Goal: Task Accomplishment & Management: Manage account settings

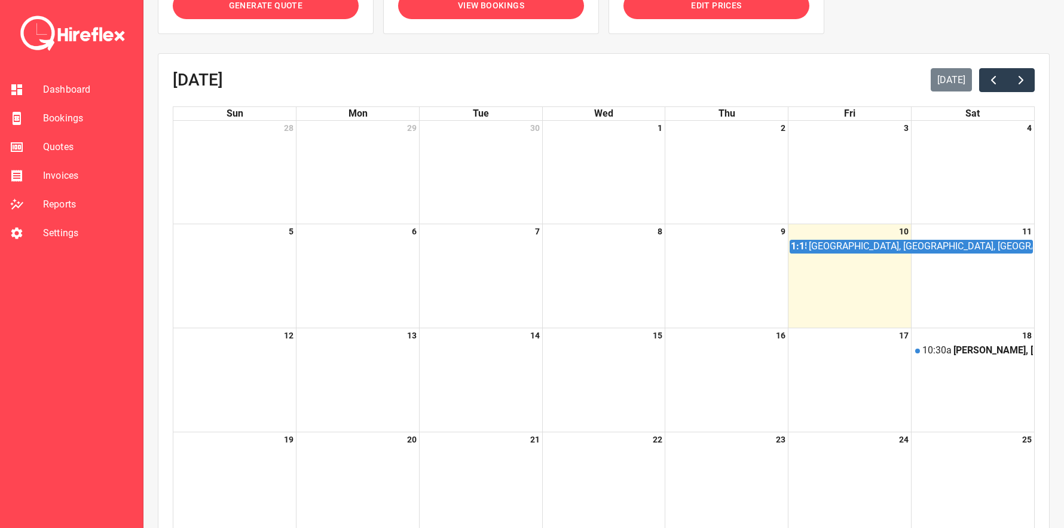
scroll to position [222, 0]
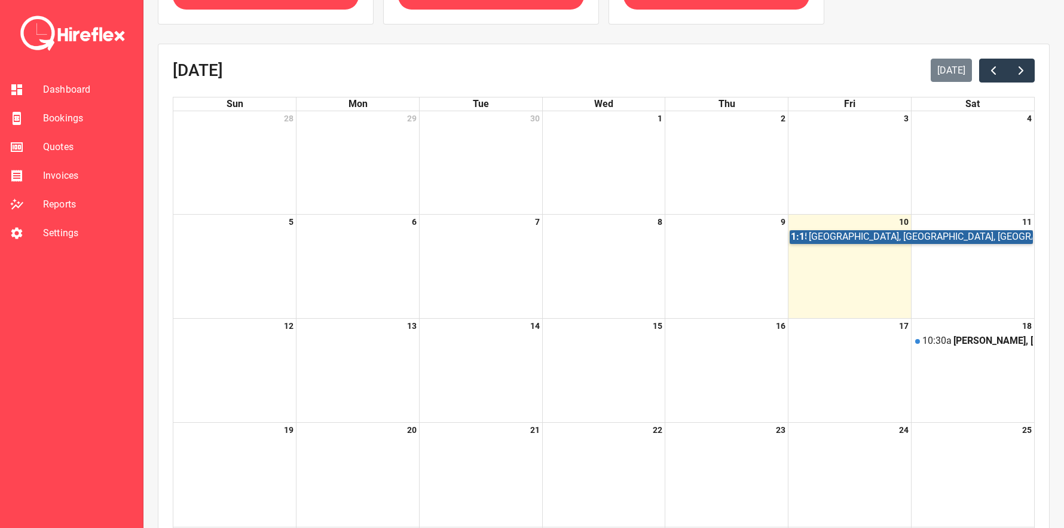
click at [819, 240] on link "[STREET_ADDRESS]" at bounding box center [910, 236] width 243 height 13
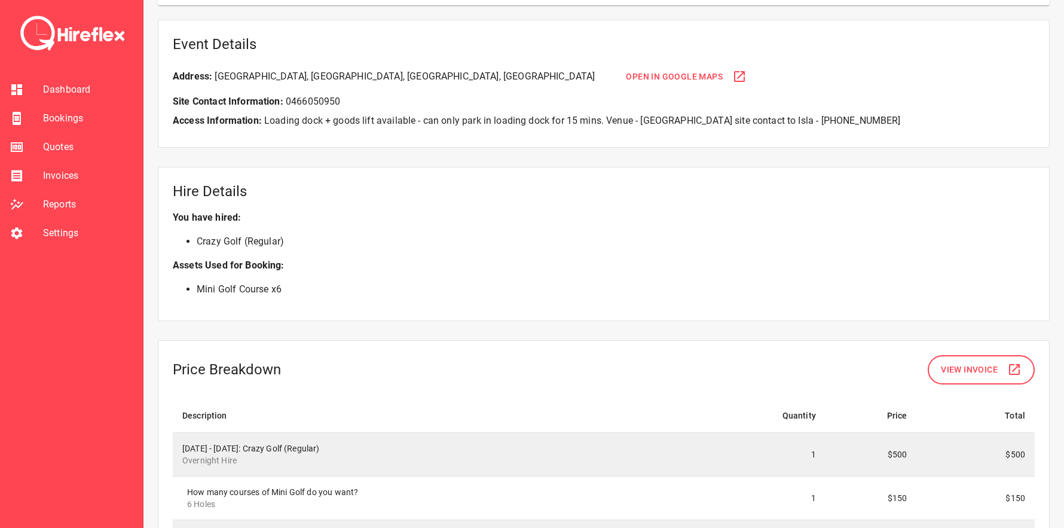
scroll to position [769, 0]
click at [960, 376] on button "View Invoice" at bounding box center [980, 368] width 107 height 29
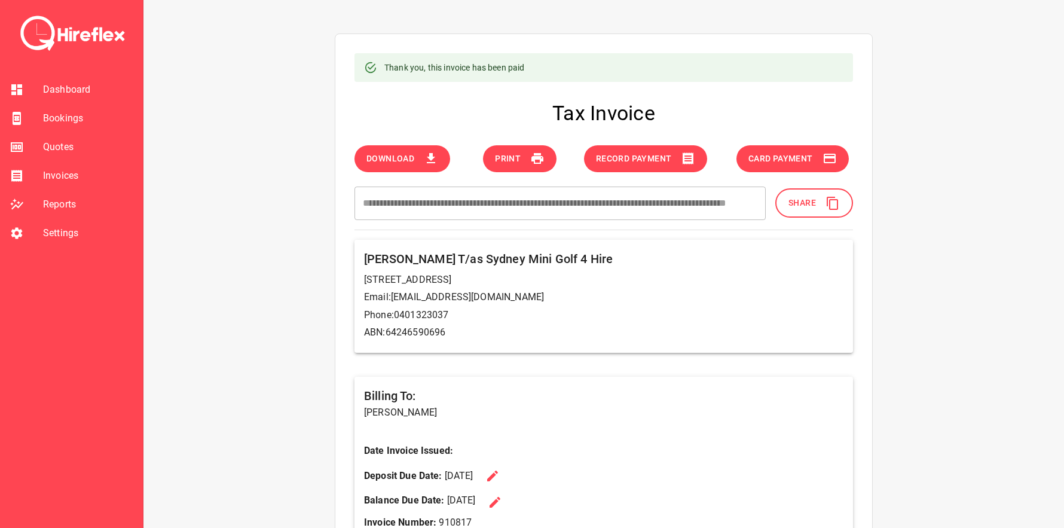
click at [790, 206] on span "Share" at bounding box center [801, 202] width 27 height 15
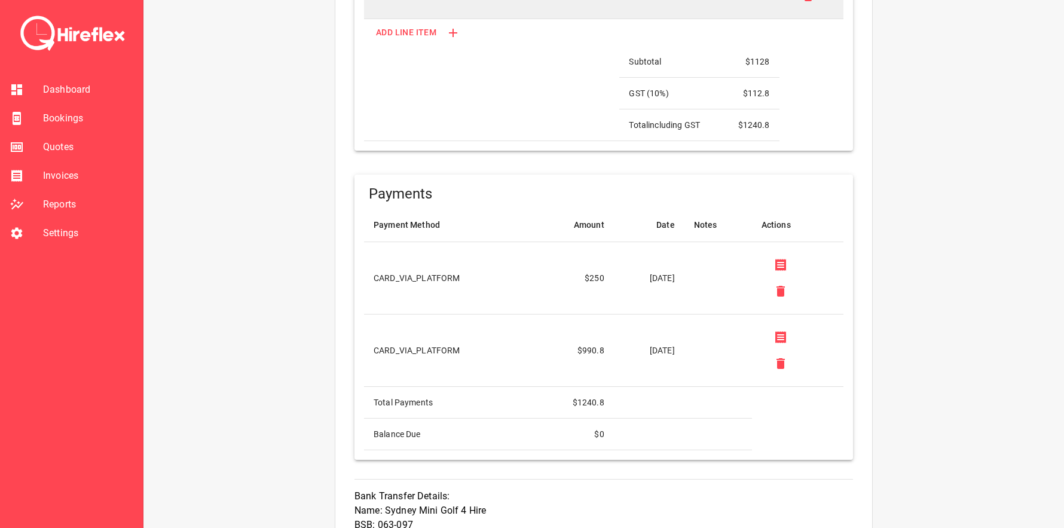
scroll to position [1058, 0]
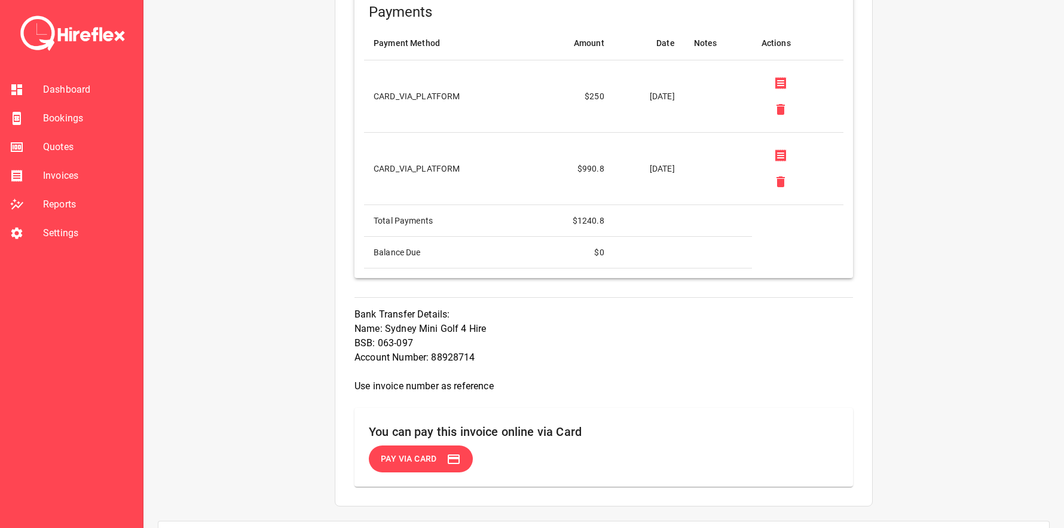
click at [396, 99] on td "CARD_VIA_PLATFORM" at bounding box center [448, 96] width 168 height 72
click at [447, 99] on td "CARD_VIA_PLATFORM" at bounding box center [448, 96] width 168 height 72
click at [584, 96] on td "$ 250" at bounding box center [572, 96] width 81 height 72
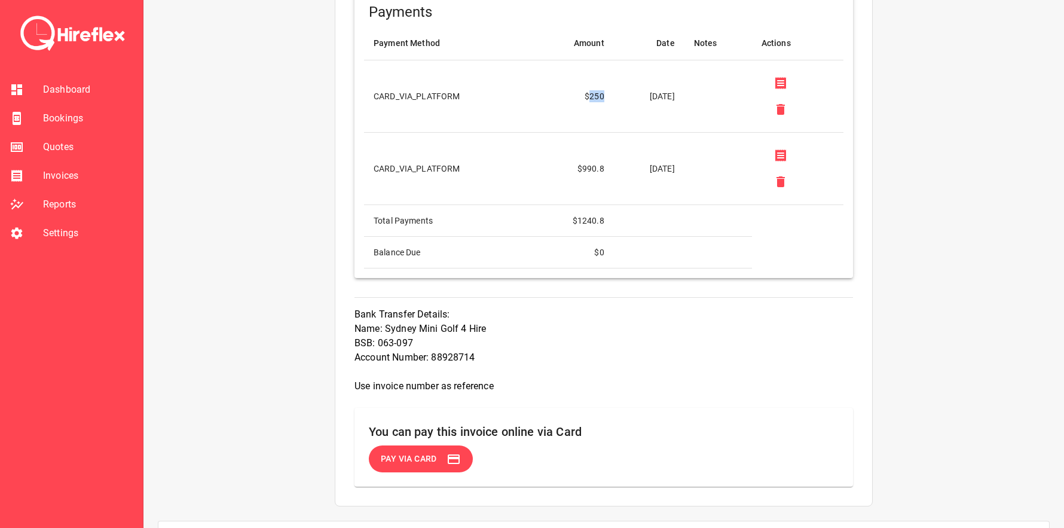
click at [584, 96] on td "$ 250" at bounding box center [572, 96] width 81 height 72
click at [786, 78] on icon at bounding box center [780, 84] width 11 height 12
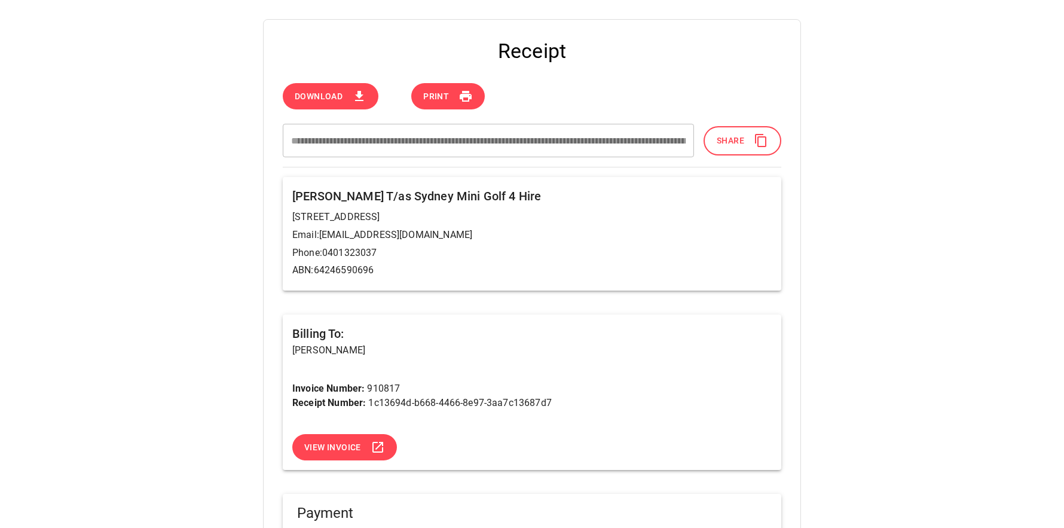
scroll to position [124, 0]
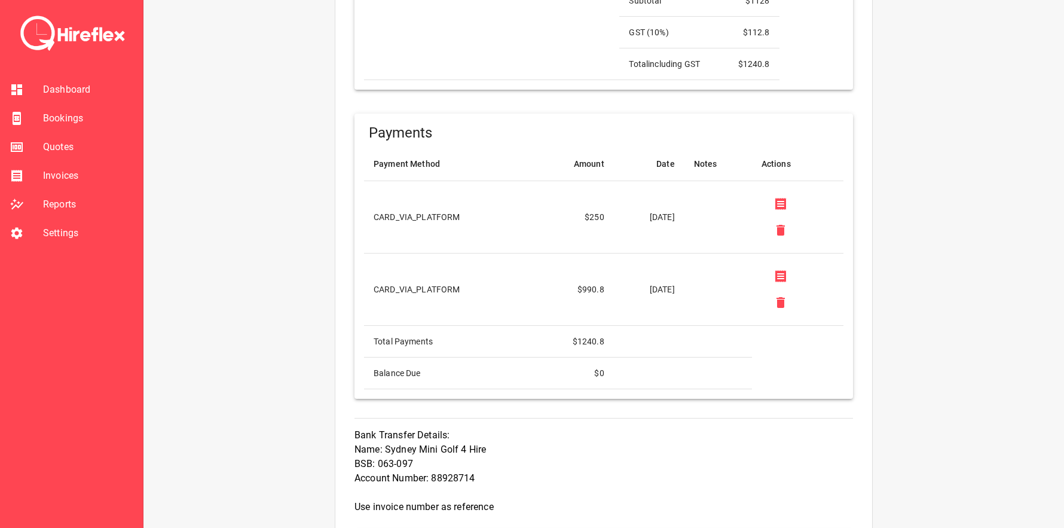
scroll to position [973, 0]
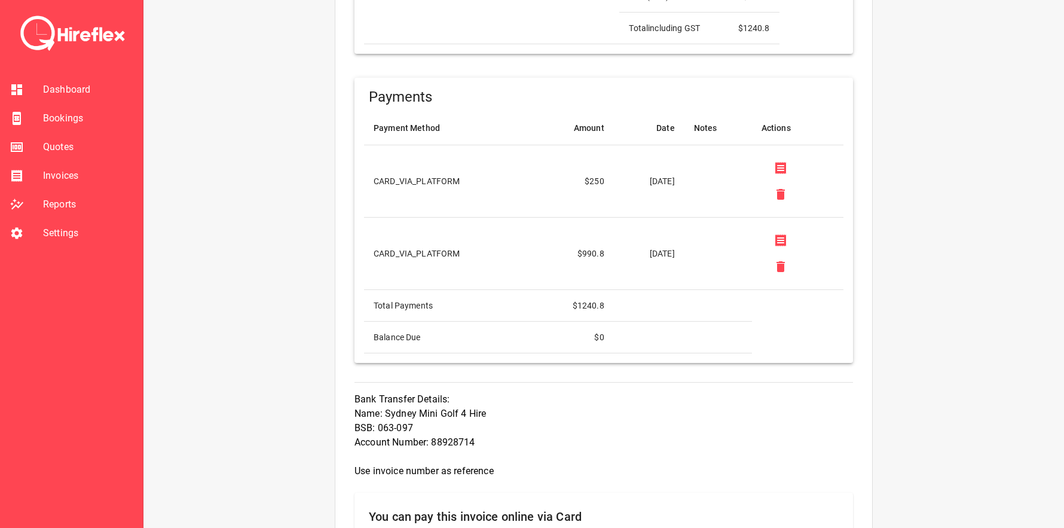
click at [71, 183] on li "Invoices" at bounding box center [71, 175] width 143 height 29
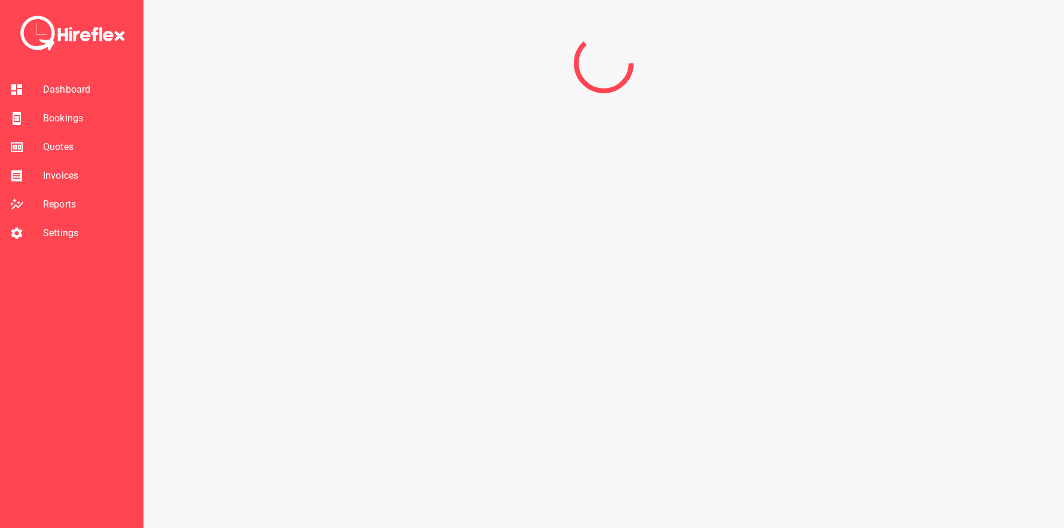
click at [61, 229] on span "Settings" at bounding box center [88, 233] width 90 height 14
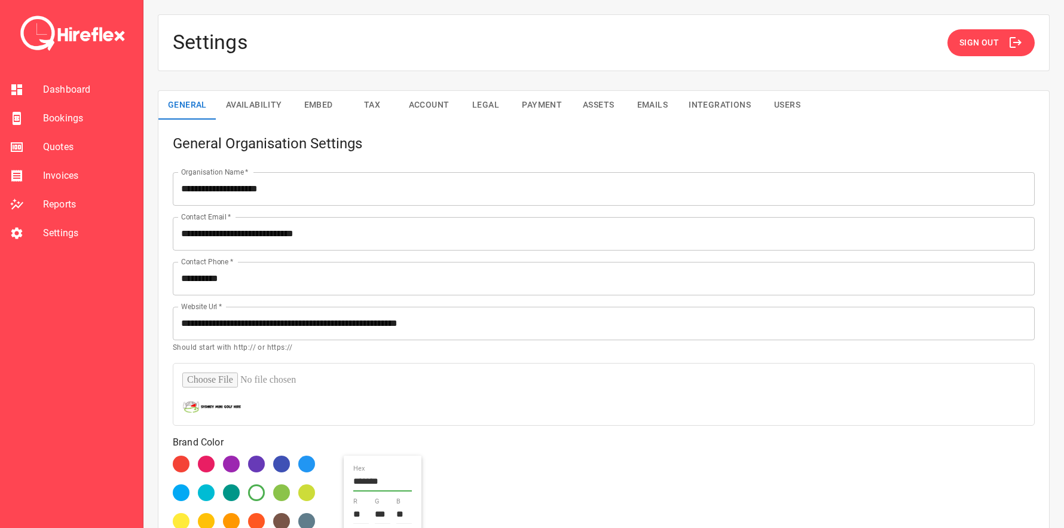
click at [259, 87] on div "**********" at bounding box center [603, 424] width 920 height 848
click at [266, 100] on button "Availability" at bounding box center [253, 105] width 75 height 29
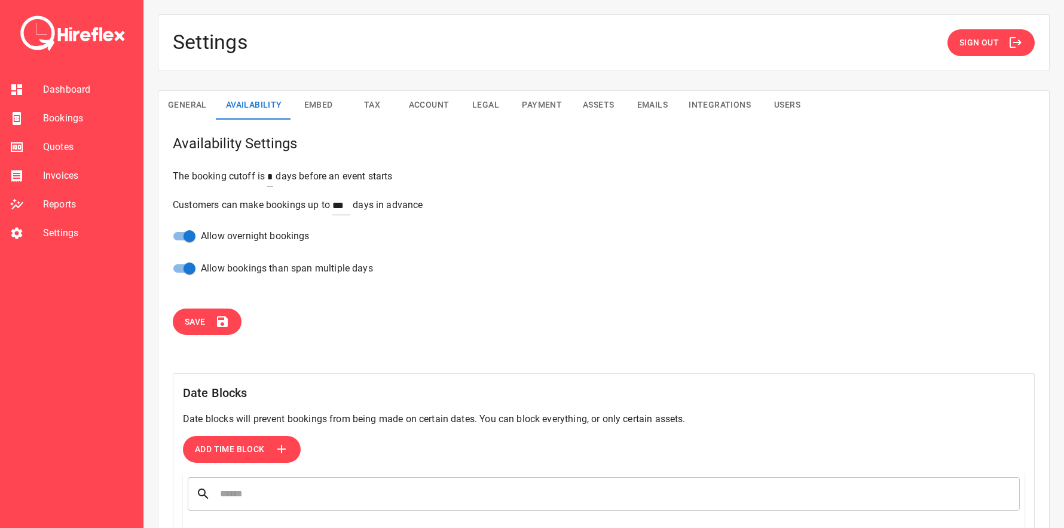
click at [340, 100] on button "Embed" at bounding box center [319, 105] width 54 height 29
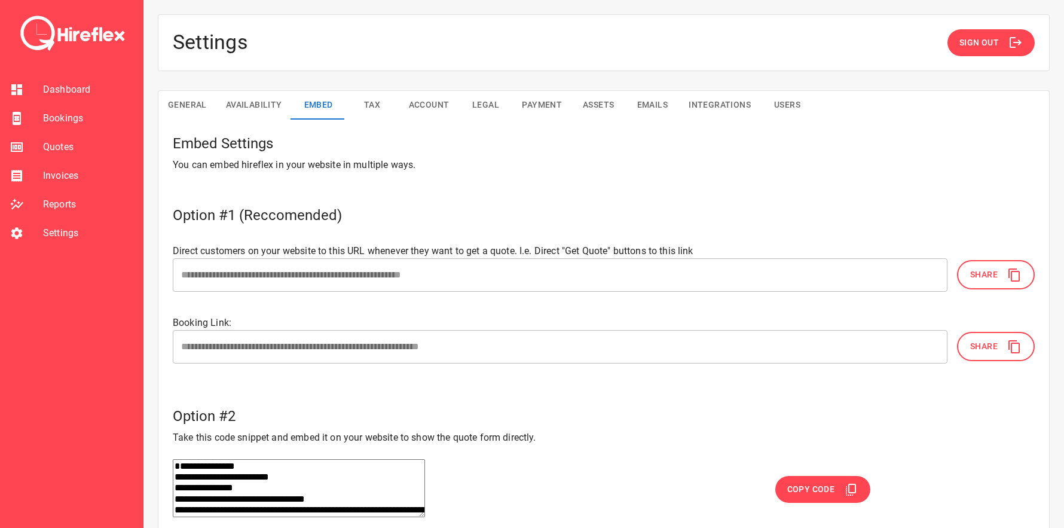
click at [372, 99] on button "Tax" at bounding box center [372, 105] width 54 height 29
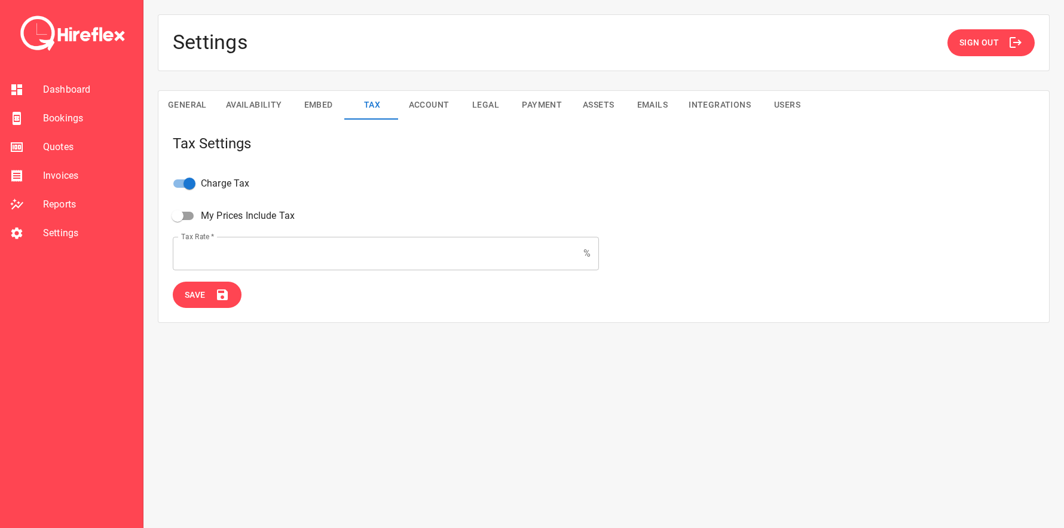
click at [412, 101] on button "Account" at bounding box center [429, 105] width 60 height 29
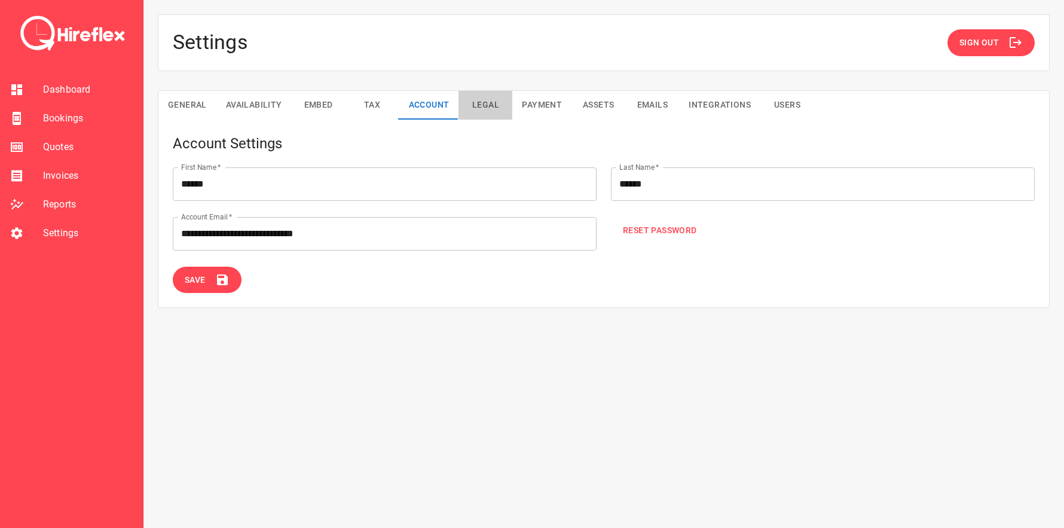
click at [502, 106] on button "Legal" at bounding box center [485, 105] width 54 height 29
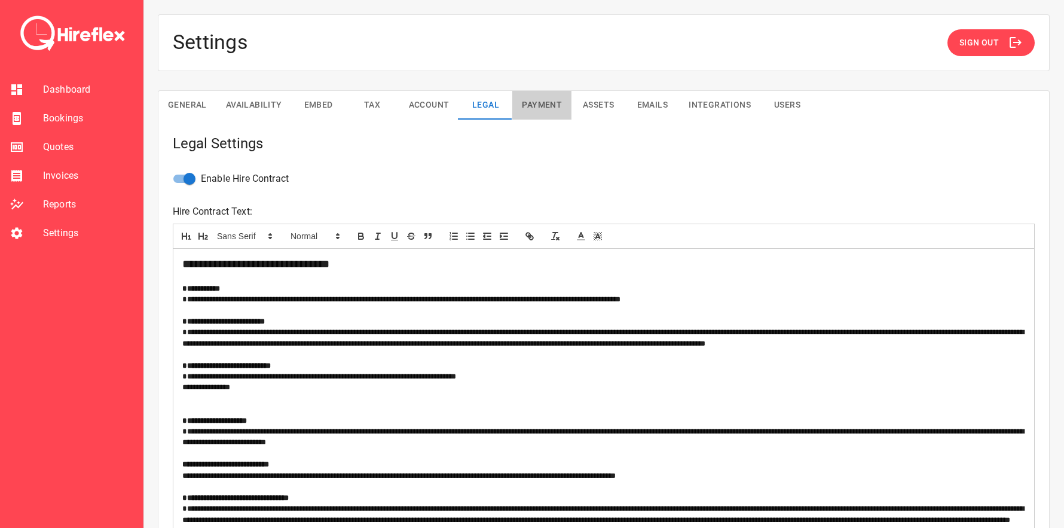
click at [557, 96] on button "Payment" at bounding box center [541, 105] width 59 height 29
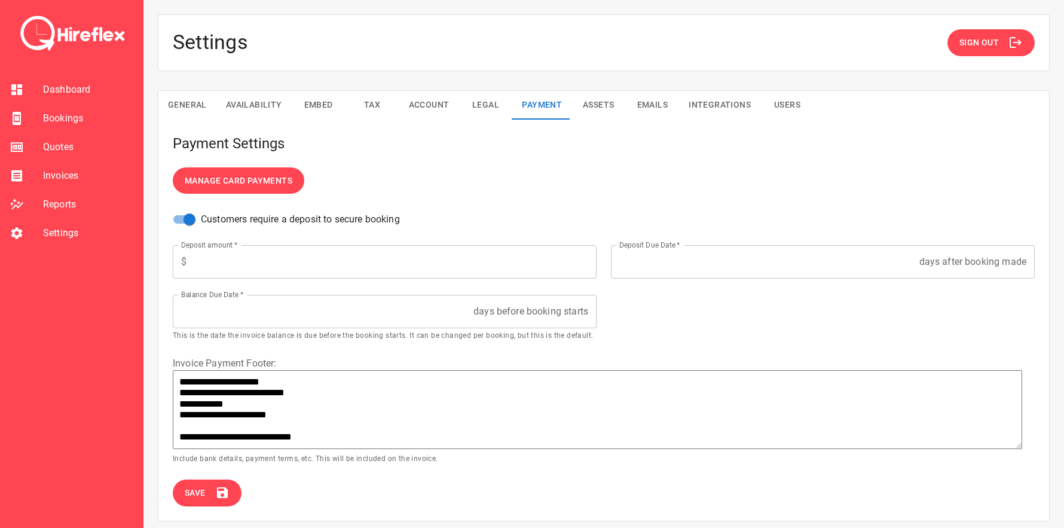
scroll to position [26, 0]
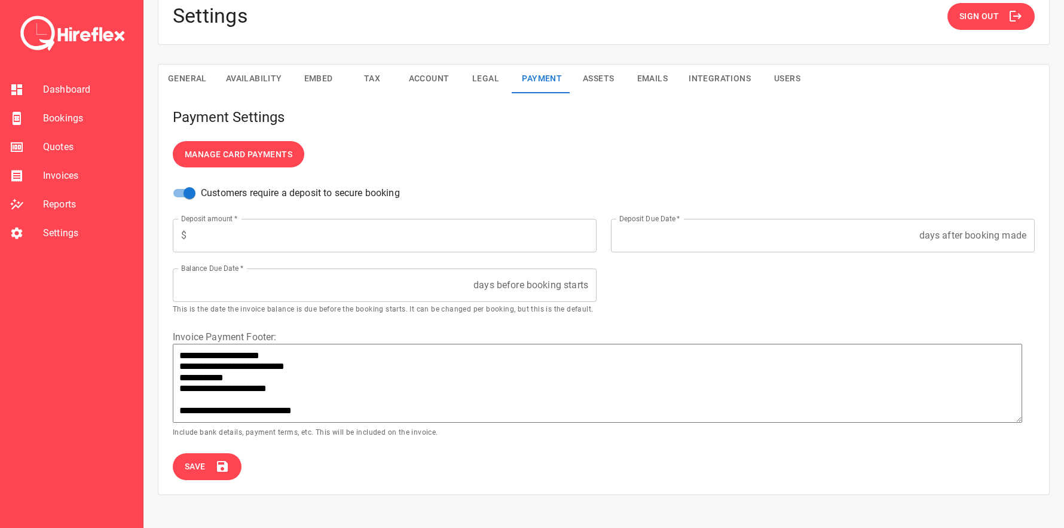
click at [267, 156] on span "Manage Card Payments" at bounding box center [239, 154] width 108 height 15
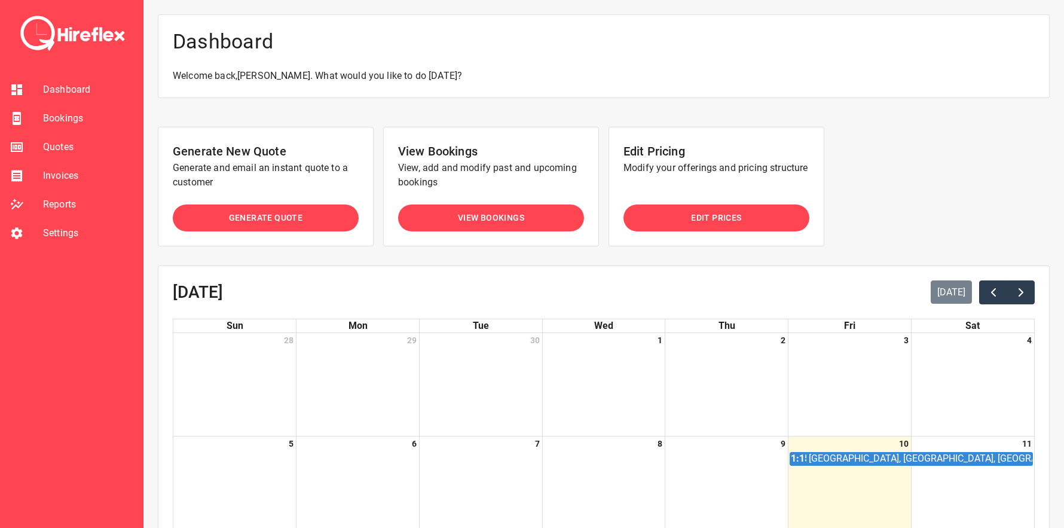
scroll to position [331, 0]
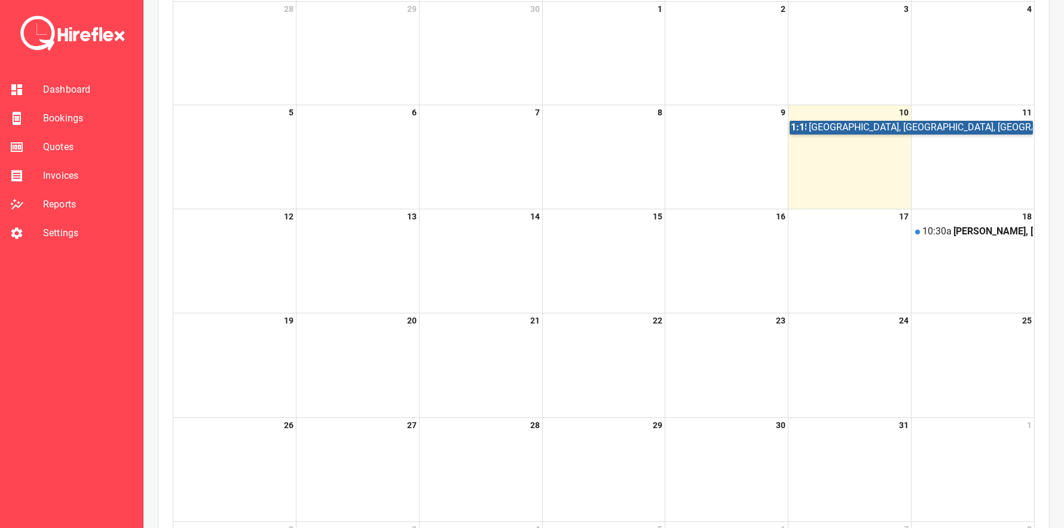
click at [825, 130] on link "[STREET_ADDRESS]" at bounding box center [910, 127] width 243 height 13
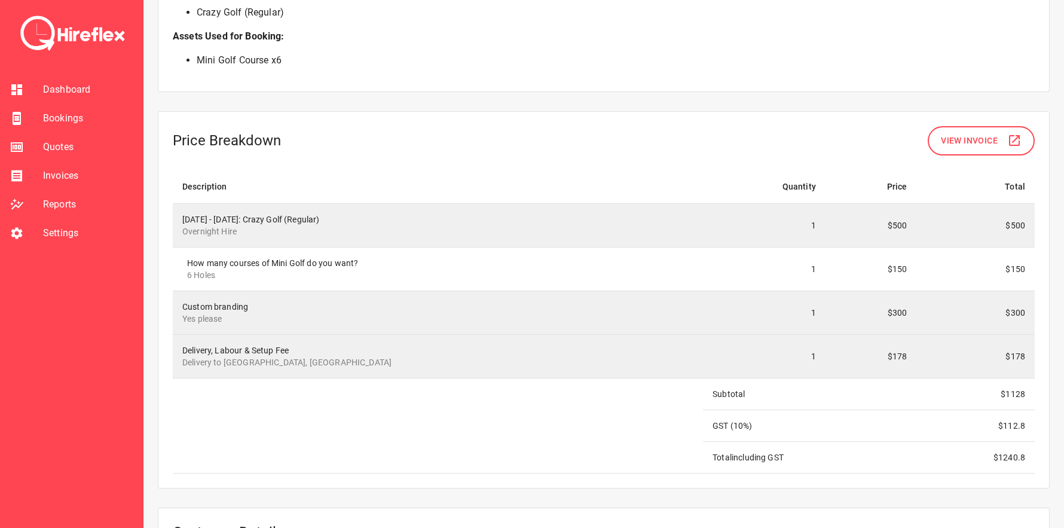
scroll to position [1031, 0]
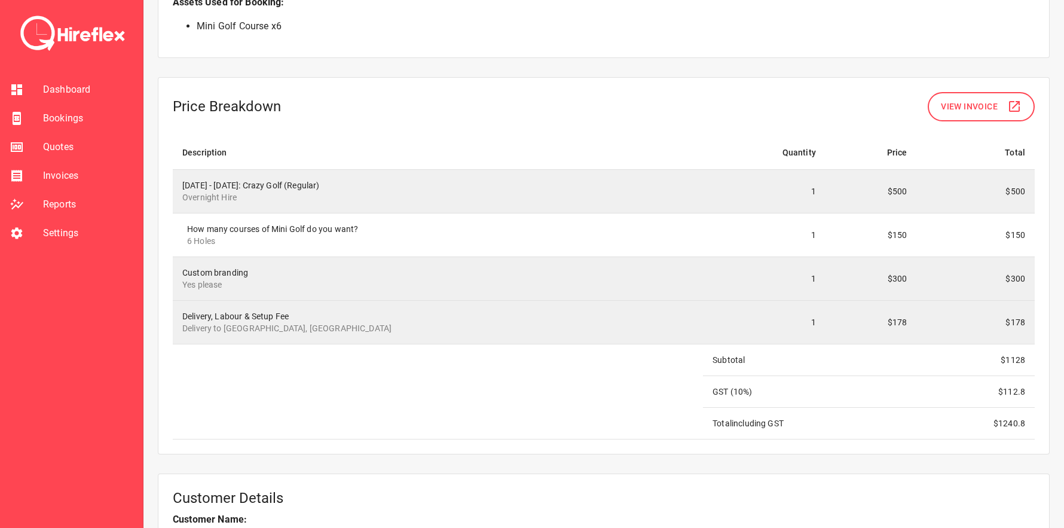
click at [957, 96] on button "View Invoice" at bounding box center [980, 106] width 107 height 29
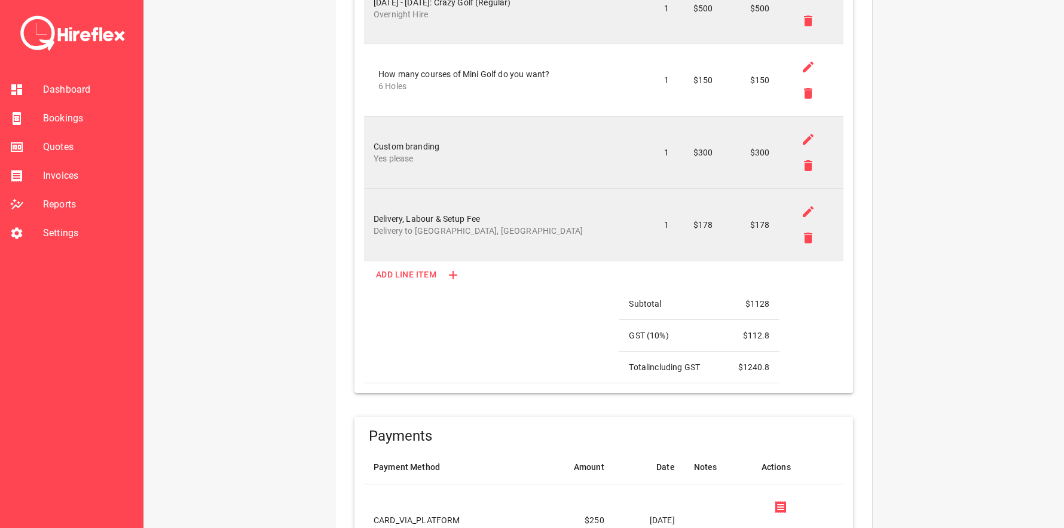
scroll to position [712, 0]
